Goal: Task Accomplishment & Management: Complete application form

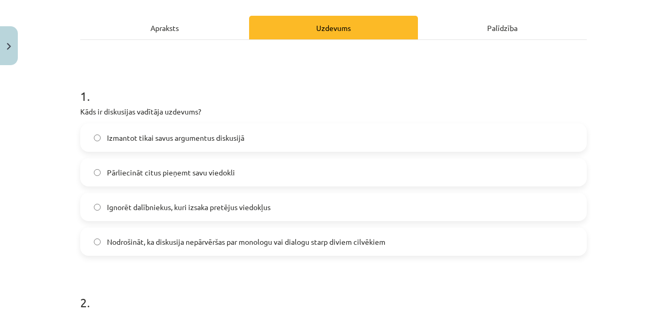
click at [174, 20] on div "Apraksts" at bounding box center [164, 28] width 169 height 24
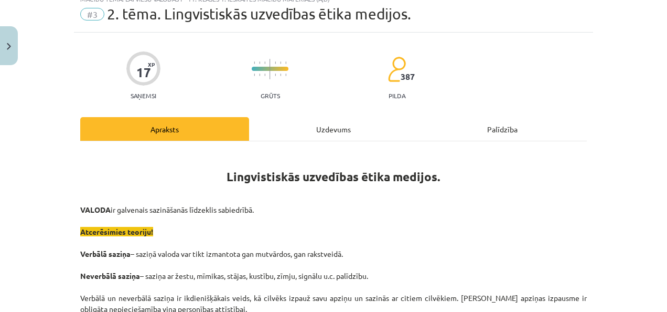
scroll to position [26, 0]
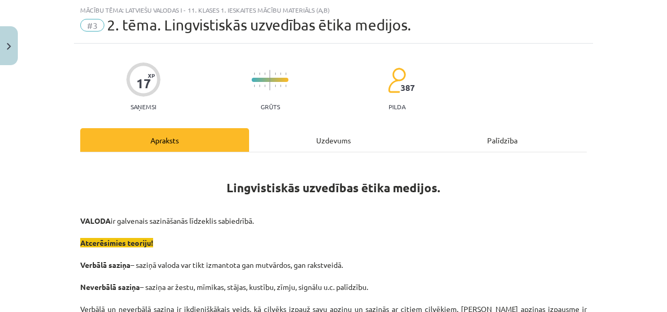
click at [324, 141] on div "Uzdevums" at bounding box center [333, 140] width 169 height 24
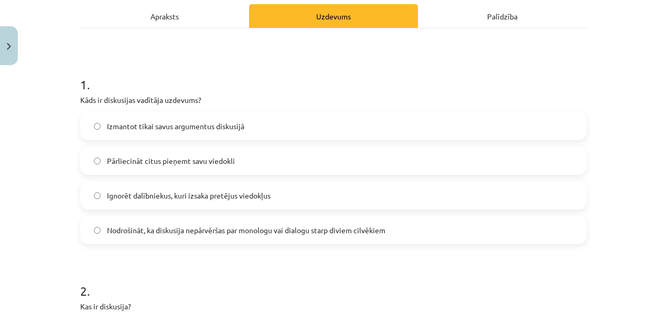
scroll to position [153, 0]
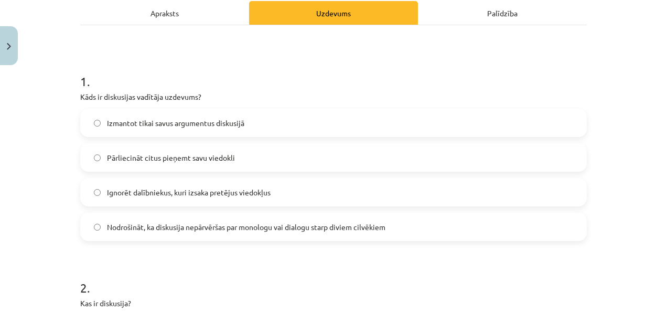
click at [517, 225] on label "Nodrošināt, ka diskusija nepārvēršas par monologu vai dialogu starp diviem cilv…" at bounding box center [333, 227] width 505 height 26
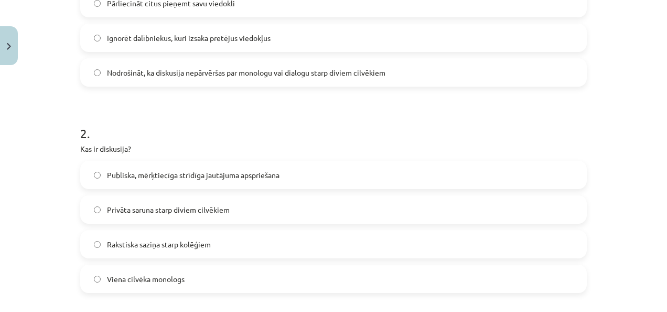
scroll to position [328, 0]
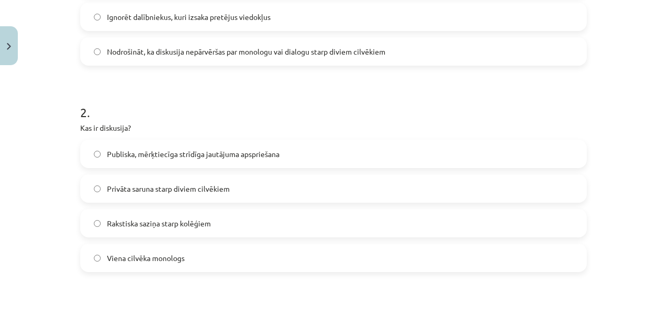
click at [497, 158] on label "Publiska, mērķtiecīga strīdīga jautājuma apspriešana" at bounding box center [333, 154] width 505 height 26
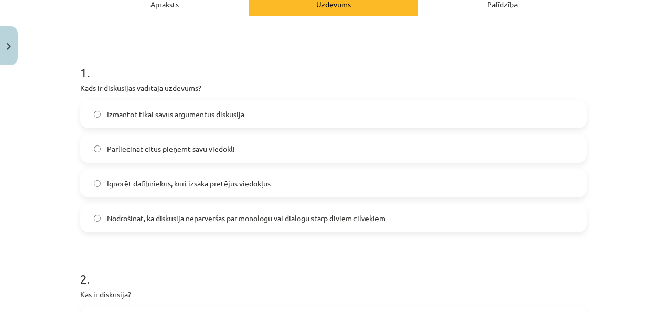
scroll to position [161, 0]
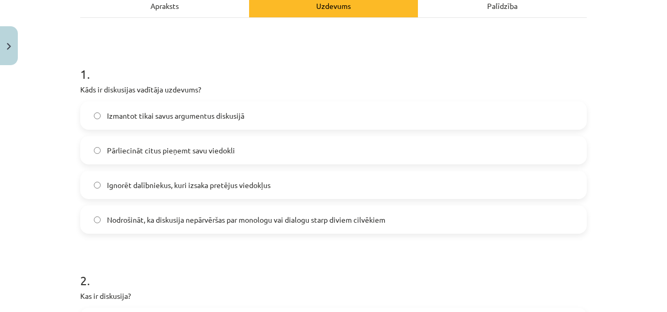
click at [652, 62] on div "Mācību tēma: Latviešu valodas i - 11. klases 1. ieskaites mācību materiāls (a,b…" at bounding box center [333, 156] width 667 height 312
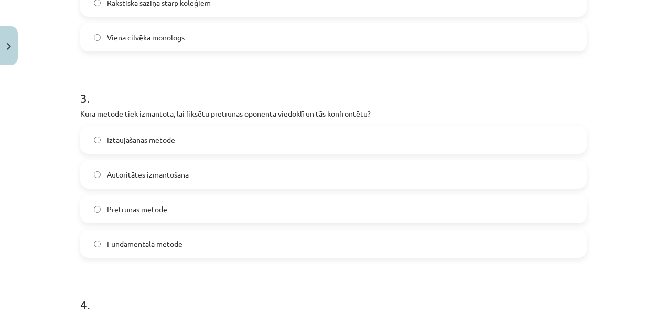
scroll to position [557, 0]
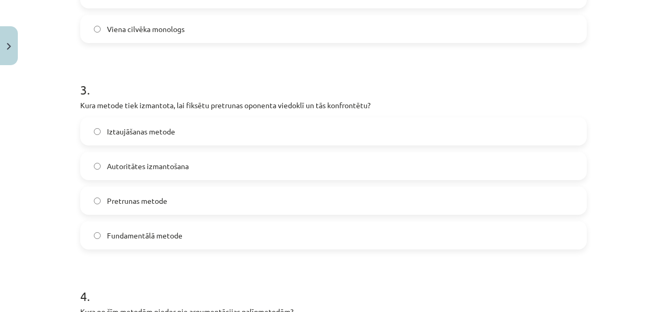
click at [567, 195] on label "Pretrunas metode" at bounding box center [333, 200] width 505 height 26
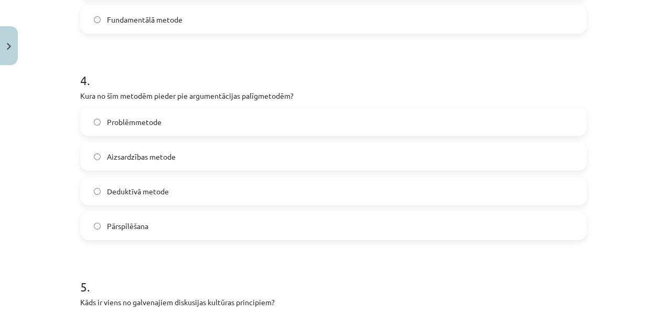
scroll to position [774, 0]
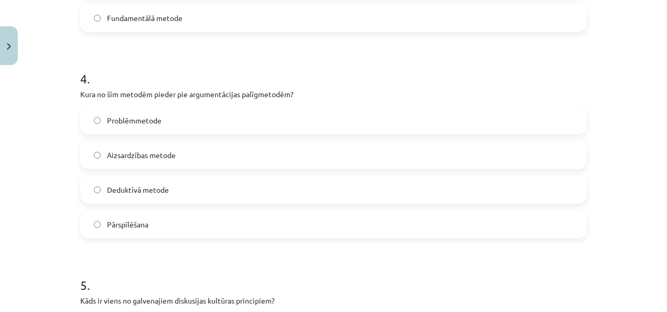
click at [517, 229] on label "Pārspīlēšana" at bounding box center [333, 224] width 505 height 26
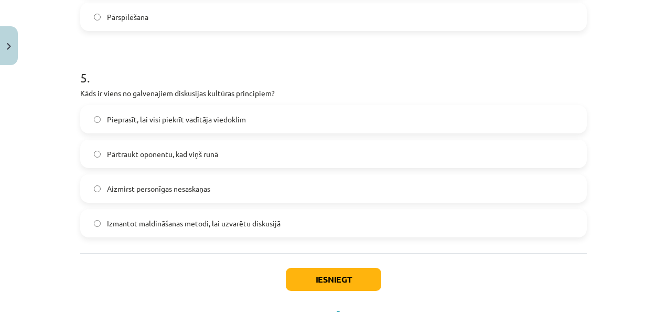
scroll to position [986, 0]
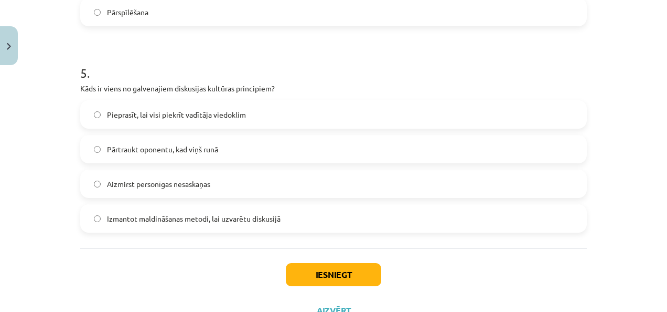
click at [212, 184] on label "Aizmirst personīgas nesaskaņas" at bounding box center [333, 184] width 505 height 26
click at [328, 271] on button "Iesniegt" at bounding box center [333, 274] width 95 height 23
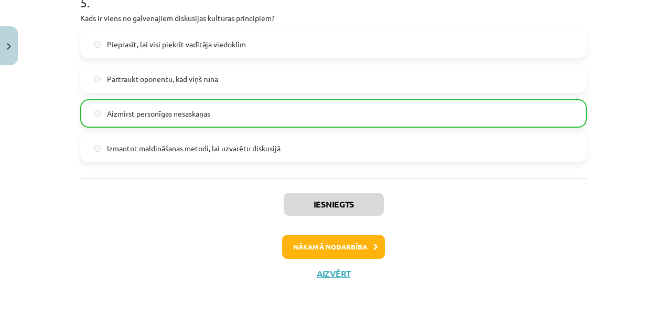
scroll to position [1061, 0]
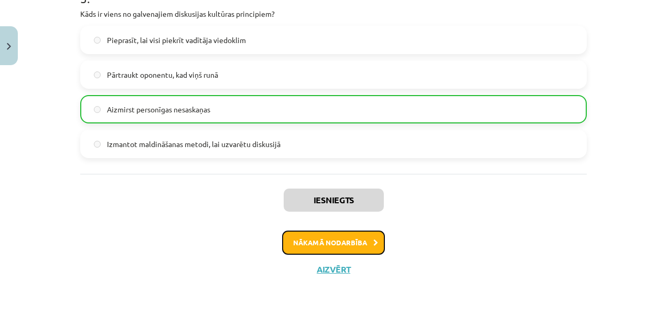
click at [359, 243] on button "Nākamā nodarbība" at bounding box center [333, 242] width 103 height 24
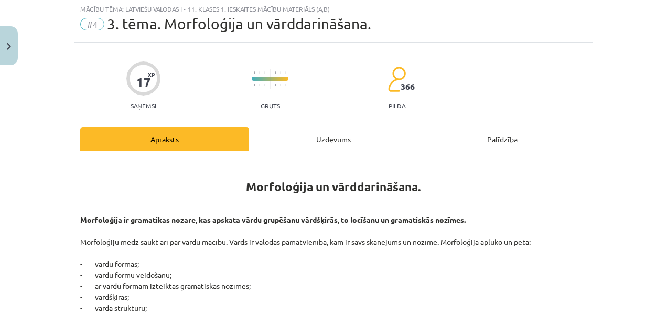
scroll to position [26, 0]
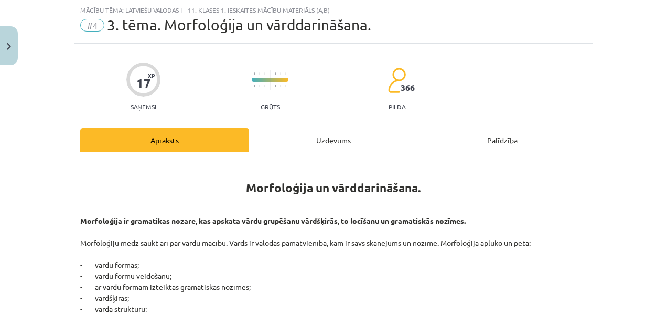
click at [359, 243] on p "Morfoloģija ir gramatikas nozare, kas apskata vārdu grupēšanu vārdšķirās, to lo…" at bounding box center [333, 303] width 507 height 176
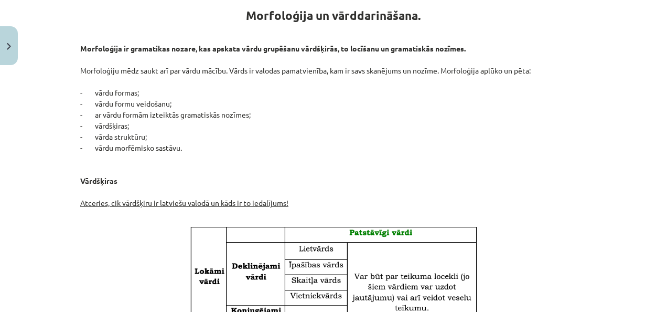
scroll to position [190, 0]
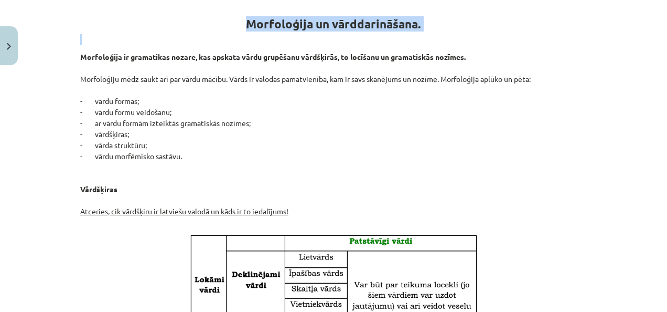
drag, startPoint x: 242, startPoint y: 22, endPoint x: 447, endPoint y: 34, distance: 205.0
copy div "Morfoloģija un vārddarināšana."
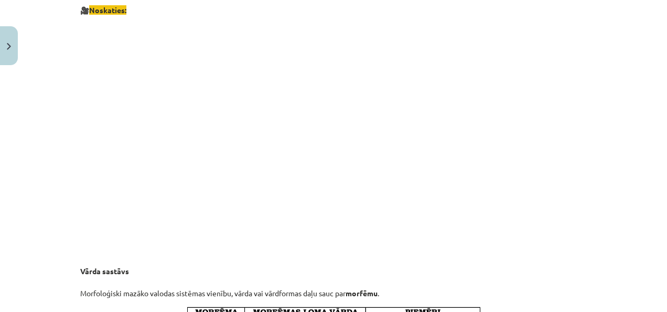
scroll to position [684, 0]
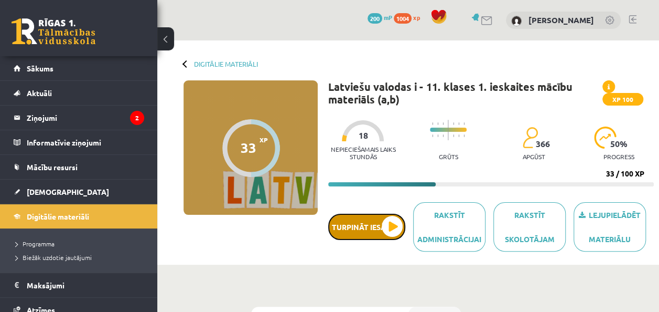
click at [385, 230] on button "Turpināt iesākto" at bounding box center [366, 227] width 77 height 26
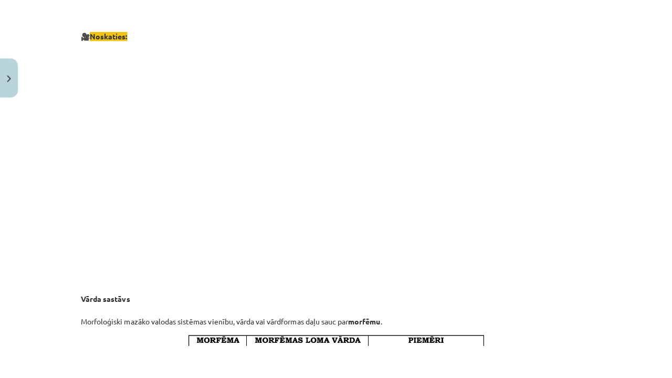
scroll to position [711, 0]
